Goal: Task Accomplishment & Management: Use online tool/utility

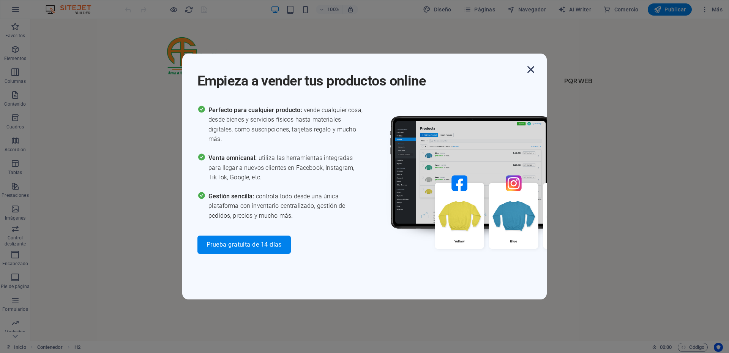
click at [531, 68] on icon "button" at bounding box center [531, 70] width 14 height 14
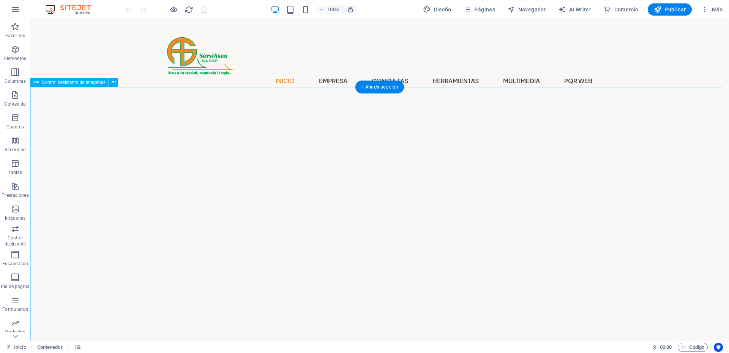
select select "fade"
select select "ms"
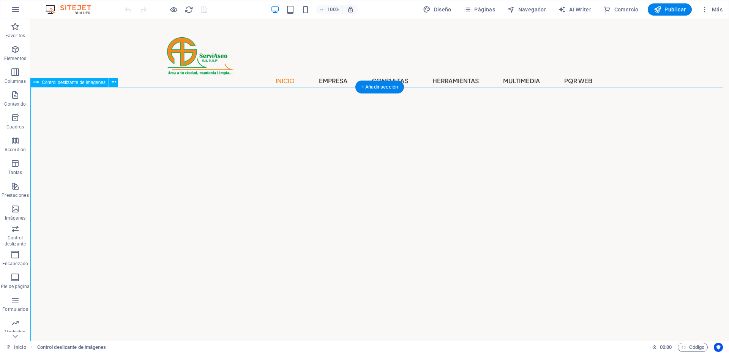
select select "s"
select select "progressive"
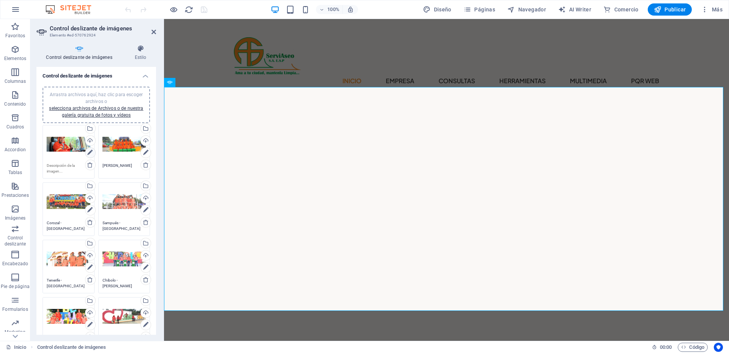
click at [89, 152] on icon at bounding box center [89, 152] width 5 height 9
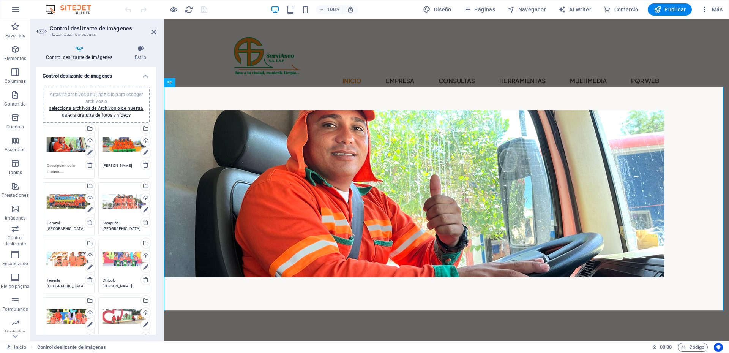
click at [89, 152] on icon at bounding box center [89, 152] width 5 height 9
click at [90, 128] on div "Selecciona archivos del administrador de archivos, de la galería de fotos o car…" at bounding box center [89, 128] width 11 height 11
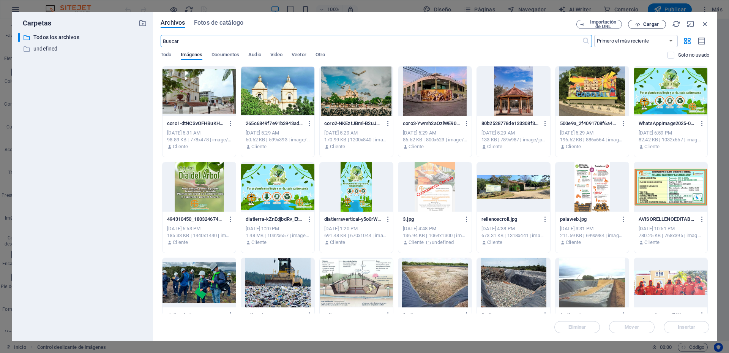
click at [645, 21] on button "Cargar" at bounding box center [647, 24] width 38 height 9
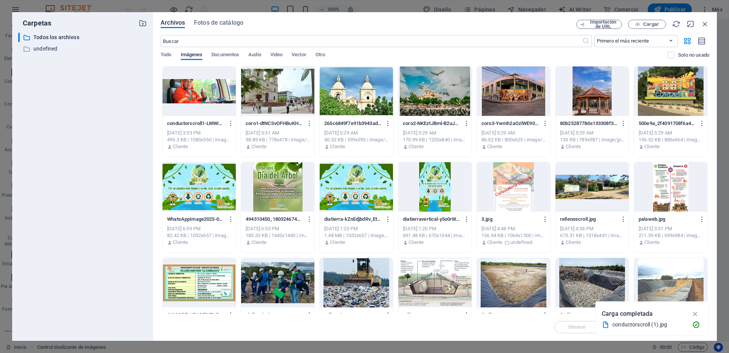
click at [195, 93] on div at bounding box center [199, 90] width 73 height 49
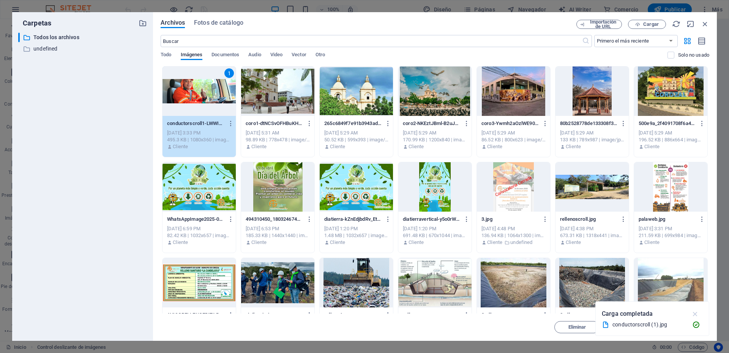
click at [696, 312] on icon "button" at bounding box center [695, 314] width 9 height 8
drag, startPoint x: 681, startPoint y: 327, endPoint x: 281, endPoint y: 265, distance: 404.1
click at [681, 327] on span "Insertar" at bounding box center [687, 327] width 18 height 5
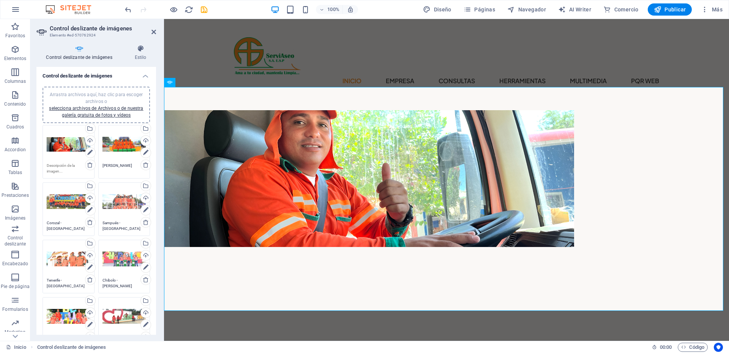
click at [117, 144] on div "Arrastra archivos aquí, haz clic para escoger archivos o selecciona archivos de…" at bounding box center [125, 144] width 44 height 30
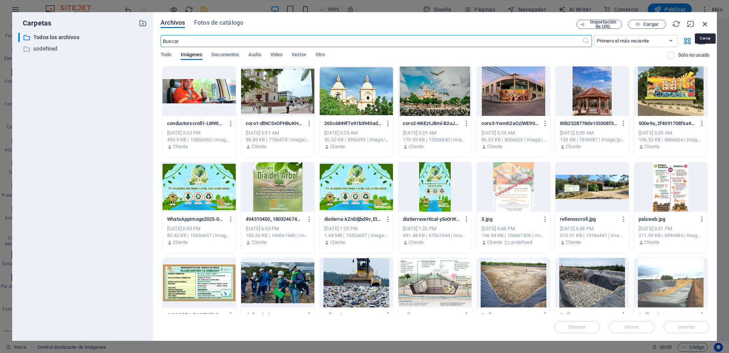
click at [705, 25] on icon "button" at bounding box center [705, 24] width 8 height 8
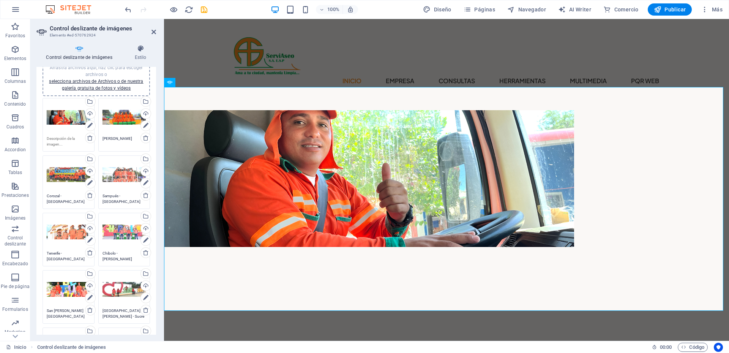
scroll to position [38, 0]
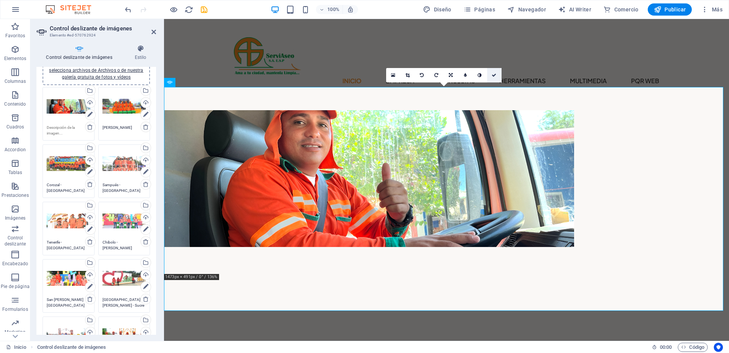
click at [496, 75] on icon at bounding box center [494, 75] width 5 height 5
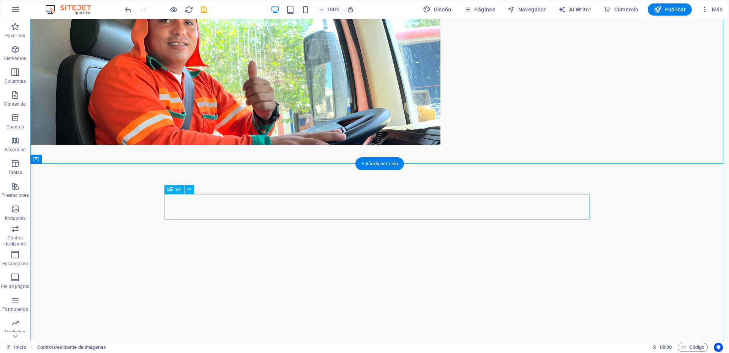
scroll to position [0, 0]
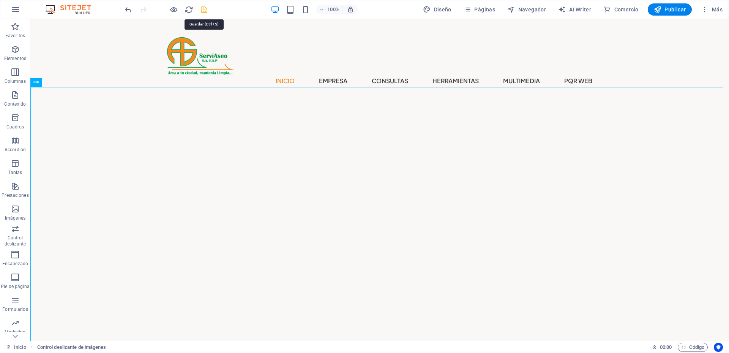
click at [203, 10] on icon "save" at bounding box center [204, 9] width 9 height 9
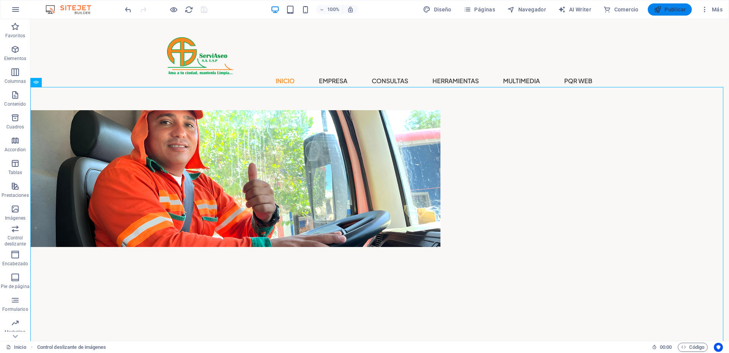
click at [669, 11] on span "Publicar" at bounding box center [670, 10] width 32 height 8
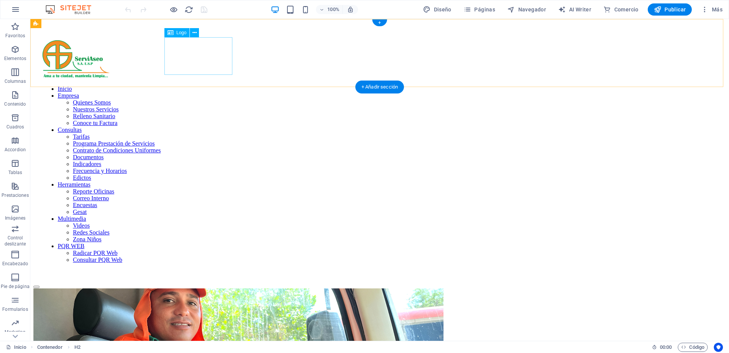
click at [192, 59] on div at bounding box center [380, 59] width 675 height 39
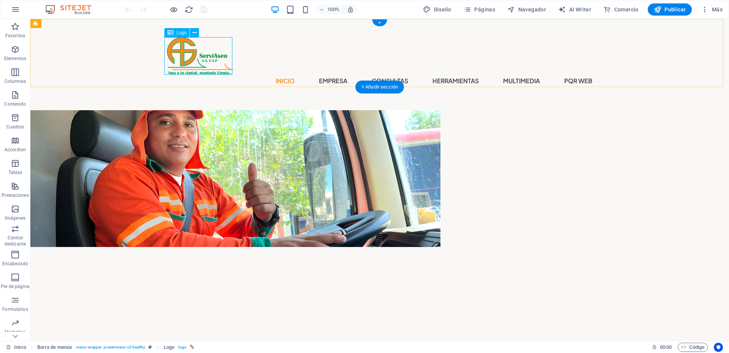
click at [192, 55] on div at bounding box center [379, 56] width 425 height 38
select select "px"
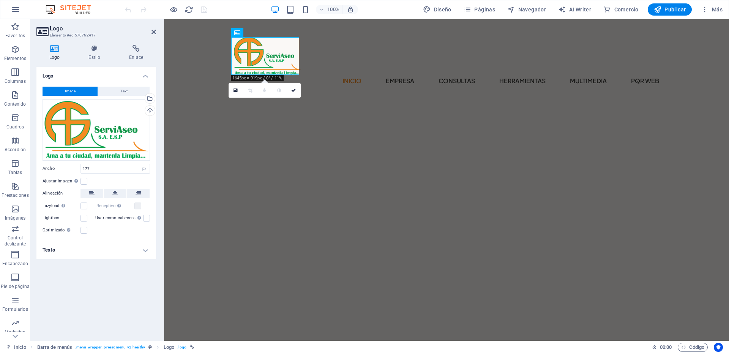
click at [96, 44] on div "Logo Estilo Enlace Logo Image Text Arrastra archivos aquí, haz clic para escoge…" at bounding box center [96, 190] width 132 height 302
click at [96, 53] on h4 "Estilo" at bounding box center [96, 53] width 41 height 16
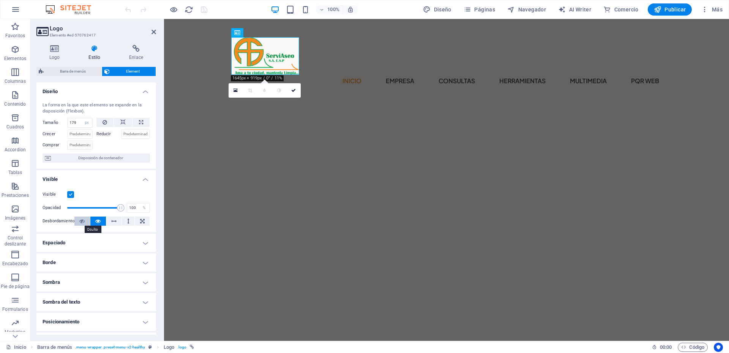
click at [83, 220] on icon at bounding box center [81, 221] width 5 height 9
click at [95, 220] on icon at bounding box center [97, 221] width 5 height 9
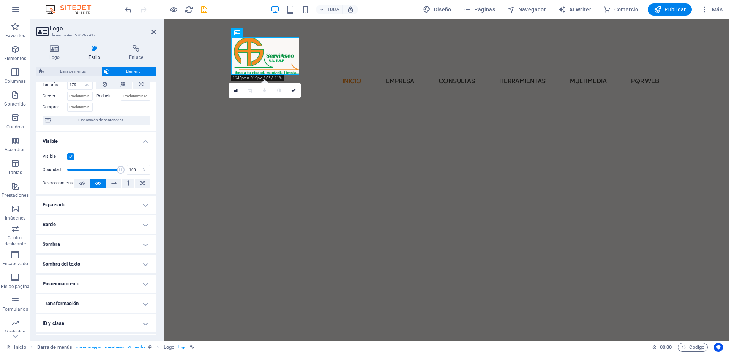
scroll to position [75, 0]
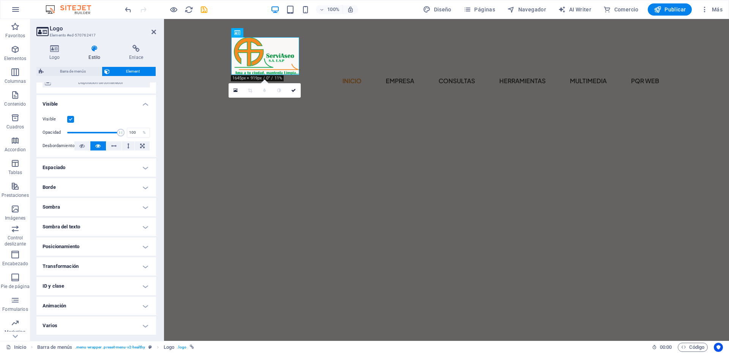
click at [104, 247] on h4 "Posicionamiento" at bounding box center [96, 246] width 120 height 18
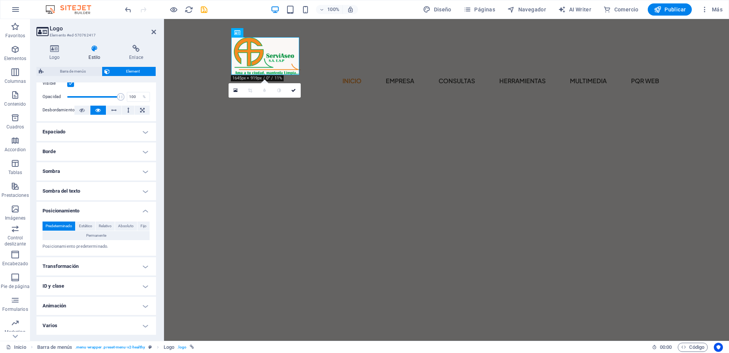
click at [90, 328] on h4 "Varios" at bounding box center [96, 325] width 120 height 18
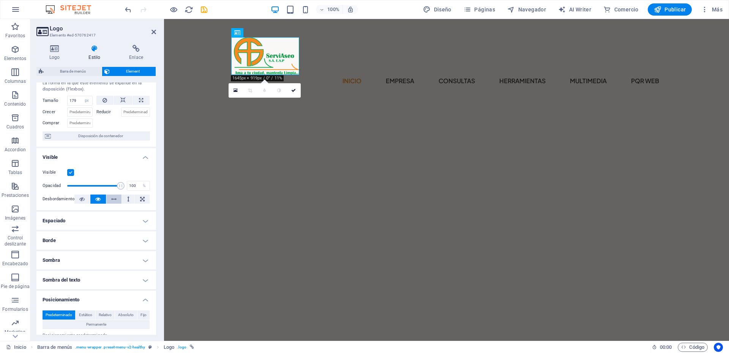
scroll to position [0, 0]
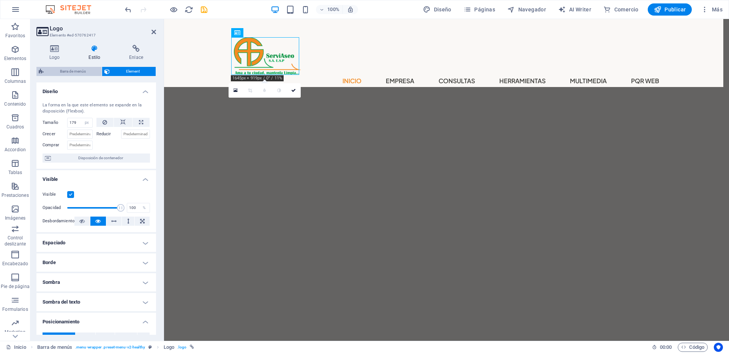
click at [62, 74] on span "Barra de menús" at bounding box center [73, 71] width 54 height 9
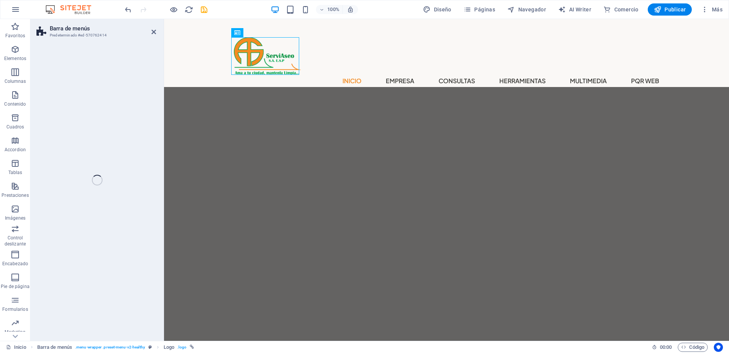
select select "px"
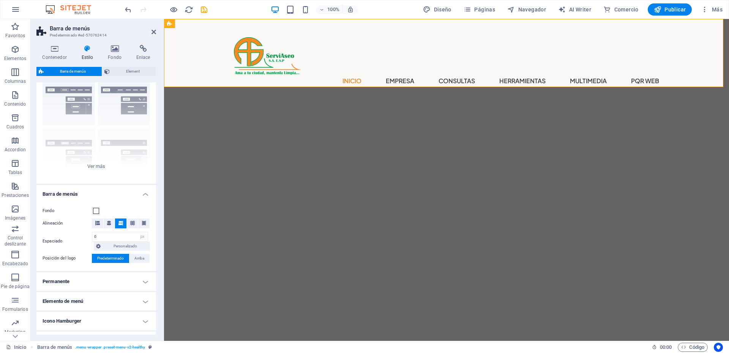
scroll to position [38, 0]
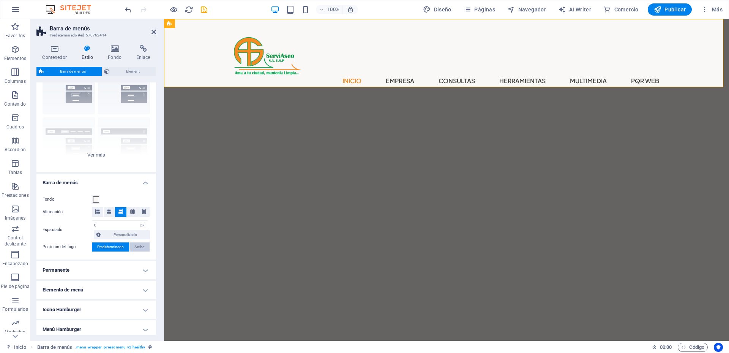
click at [136, 247] on span "Arriba" at bounding box center [139, 246] width 10 height 9
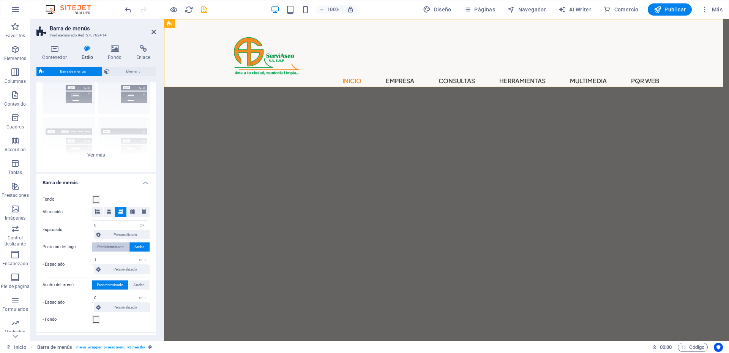
click at [104, 247] on span "Predeterminado" at bounding box center [110, 246] width 27 height 9
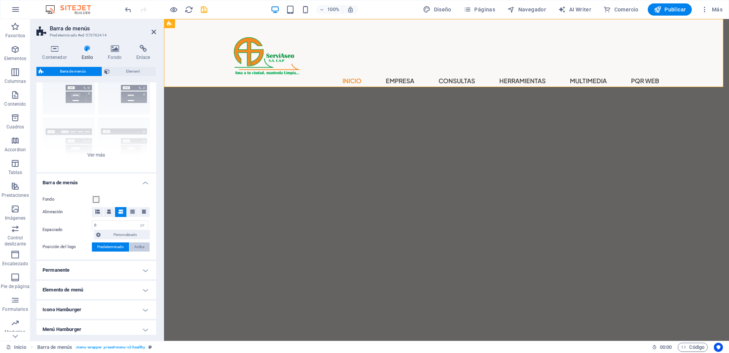
click at [134, 245] on span "Arriba" at bounding box center [139, 246] width 10 height 9
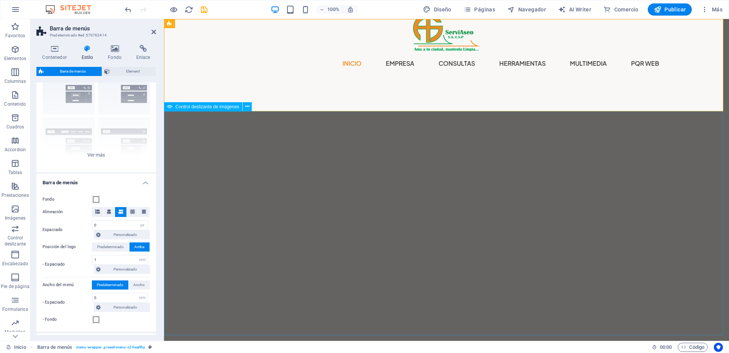
scroll to position [0, 0]
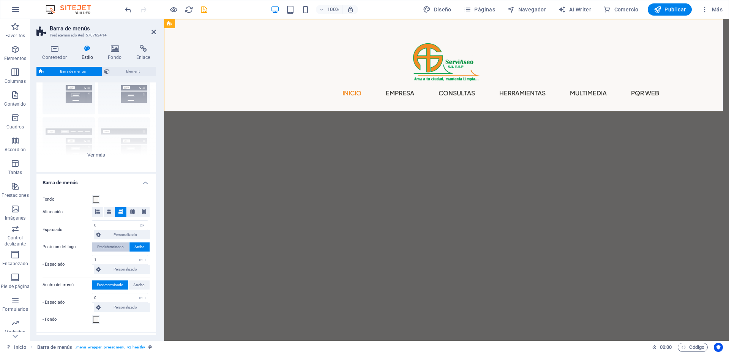
click at [113, 244] on span "Predeterminado" at bounding box center [110, 246] width 27 height 9
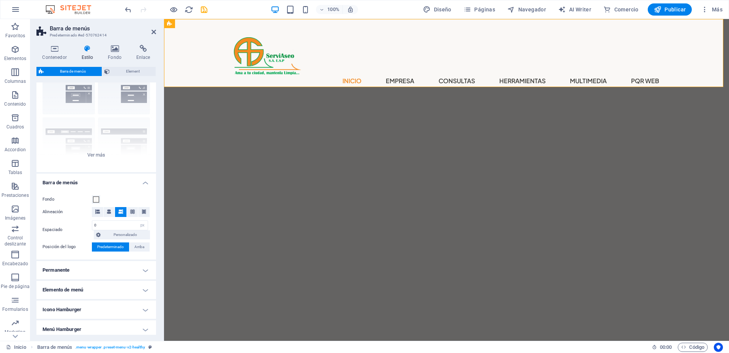
click at [142, 268] on h4 "Permanente" at bounding box center [96, 270] width 120 height 18
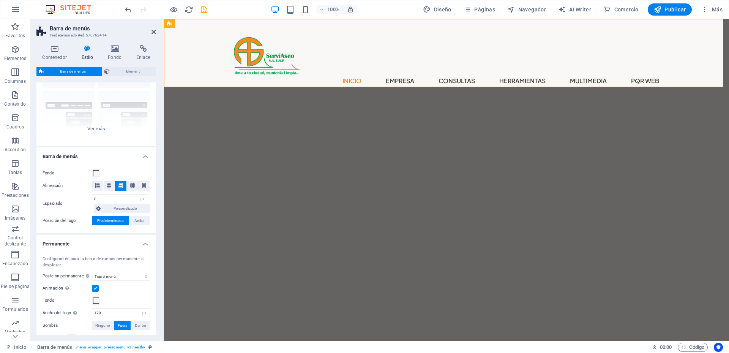
scroll to position [76, 0]
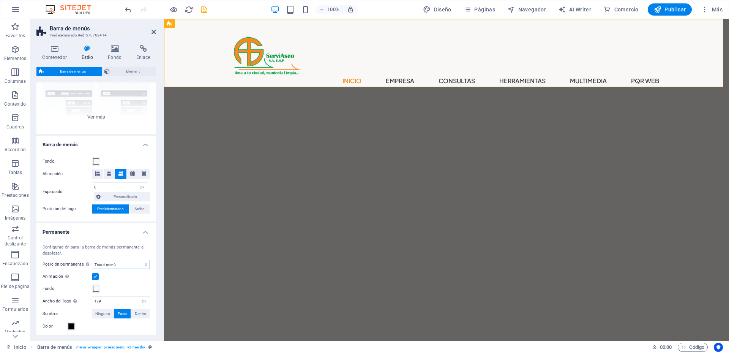
click at [137, 264] on select "Deshabilitado Instantáneo Tras el menú Tras el banner Al desplazarse hacia arri…" at bounding box center [121, 264] width 58 height 9
click at [92, 260] on select "Deshabilitado Instantáneo Tras el menú Tras el banner Al desplazarse hacia arri…" at bounding box center [121, 264] width 58 height 9
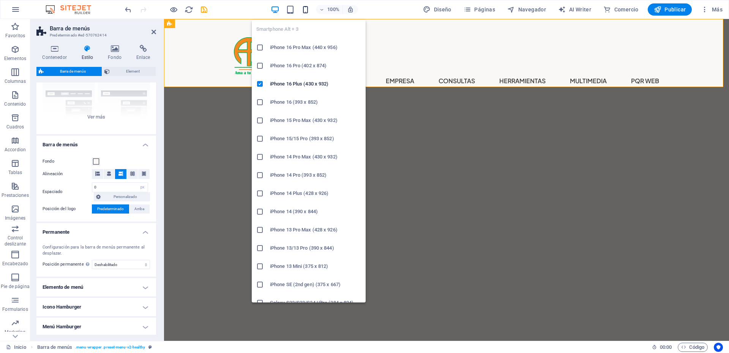
click at [306, 9] on icon "button" at bounding box center [305, 9] width 9 height 9
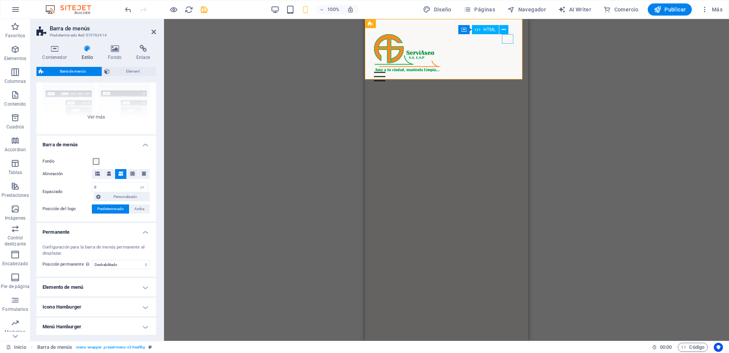
click at [509, 72] on div at bounding box center [446, 76] width 145 height 9
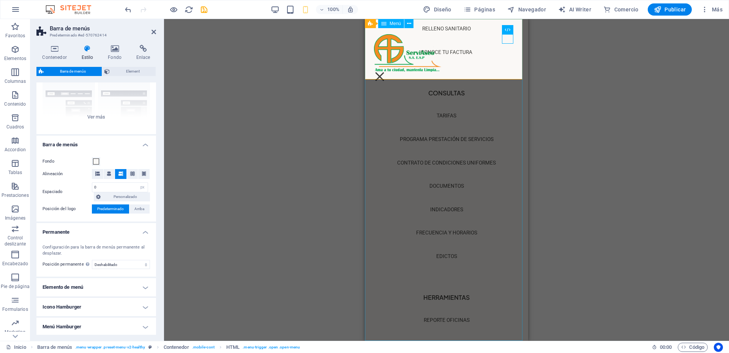
scroll to position [0, 0]
click at [117, 262] on select "Deshabilitado Instantáneo Tras el menú Tras el banner Al desplazarse hacia arri…" at bounding box center [121, 264] width 58 height 9
select select "sticky_menu"
click at [92, 260] on select "Deshabilitado Instantáneo Tras el menú Tras el banner Al desplazarse hacia arri…" at bounding box center [121, 264] width 58 height 9
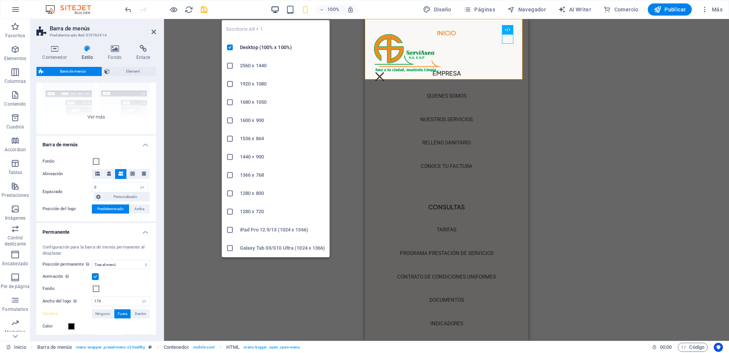
click at [278, 10] on icon "button" at bounding box center [275, 9] width 9 height 9
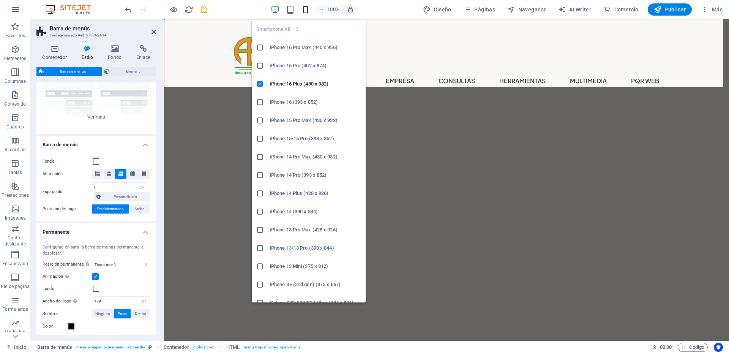
click at [305, 8] on icon "button" at bounding box center [305, 9] width 9 height 9
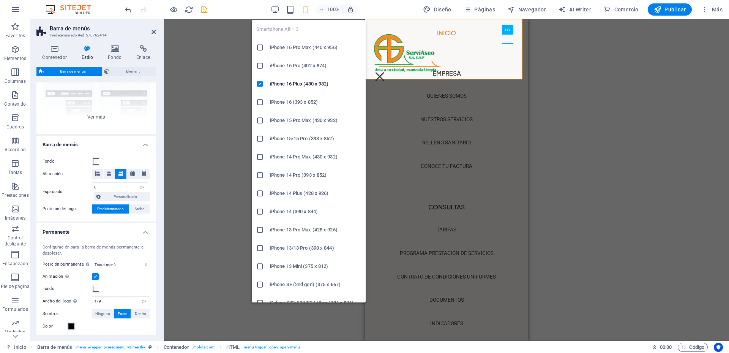
type input "4"
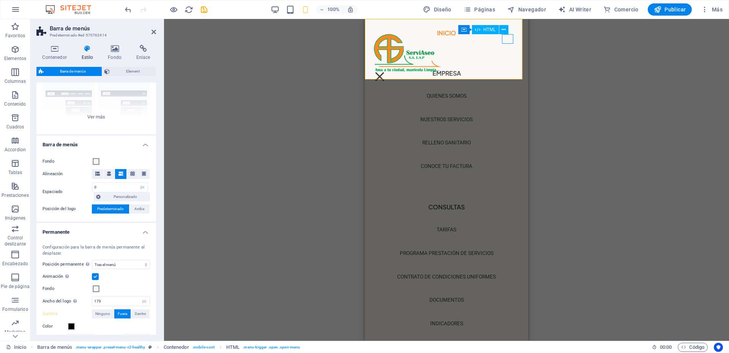
click at [508, 72] on div at bounding box center [446, 76] width 145 height 9
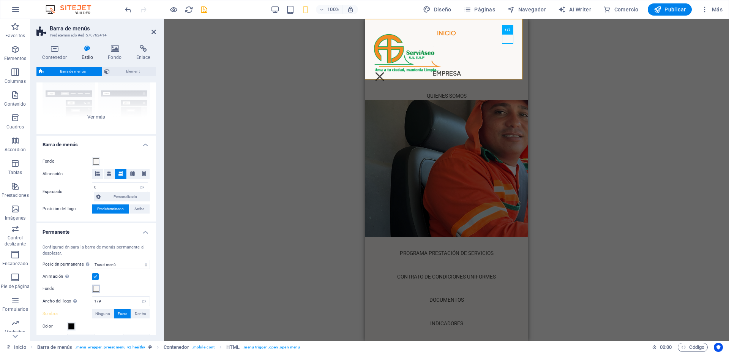
click at [96, 288] on span at bounding box center [96, 289] width 6 height 6
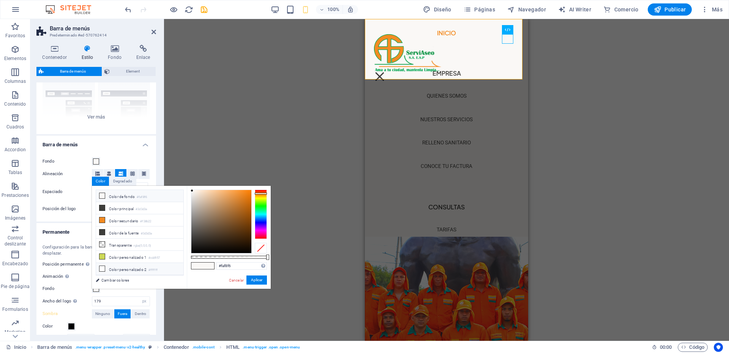
click at [120, 266] on li "Color personalizado 2 #ffffff" at bounding box center [139, 269] width 87 height 12
type input "#ffffff"
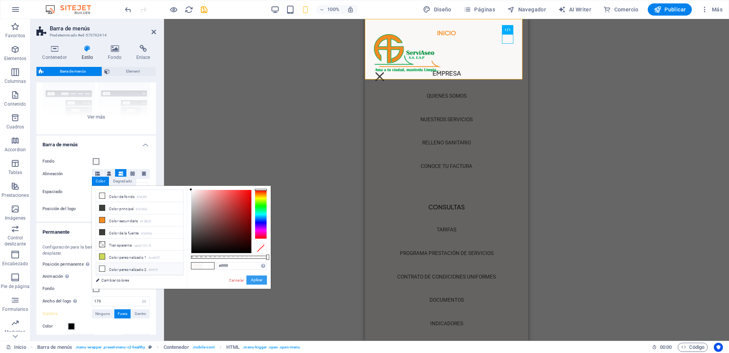
click at [251, 280] on button "Aplicar" at bounding box center [257, 279] width 21 height 9
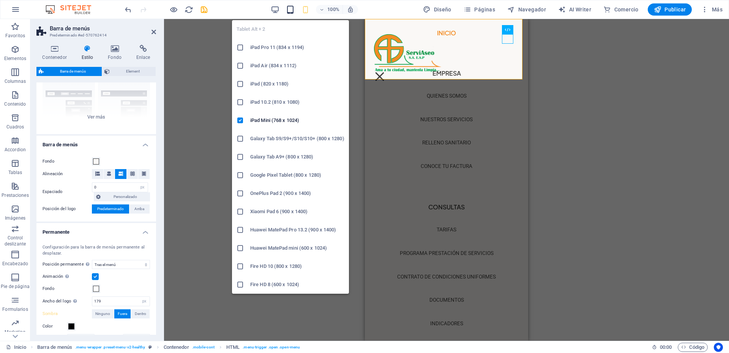
click at [292, 13] on icon "button" at bounding box center [290, 9] width 9 height 9
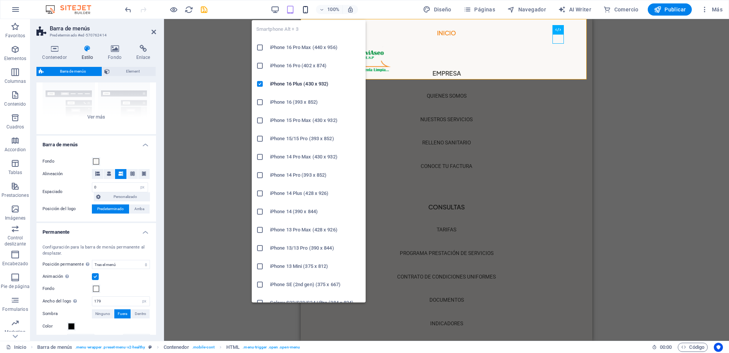
click at [306, 10] on icon "button" at bounding box center [305, 9] width 9 height 9
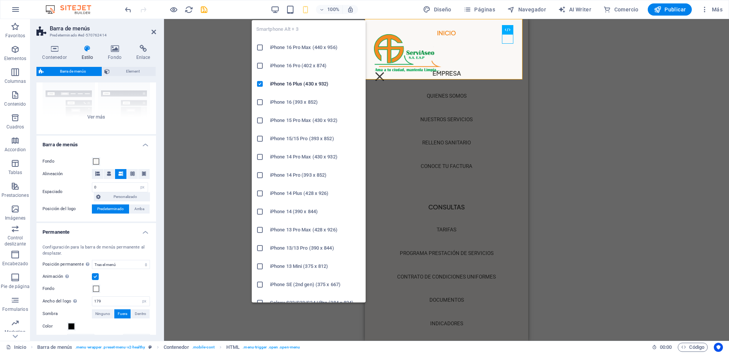
type input "4"
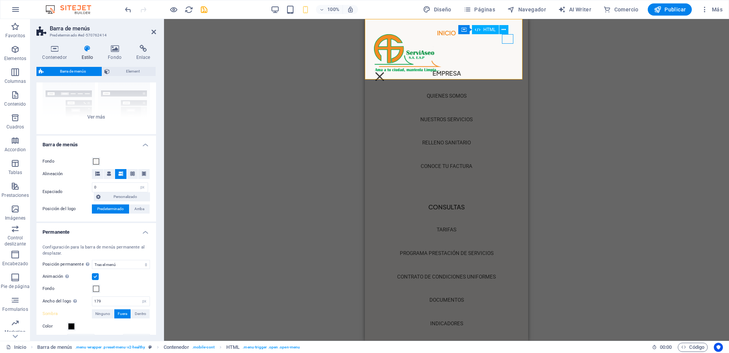
click at [505, 72] on div at bounding box center [446, 76] width 145 height 9
